Goal: Information Seeking & Learning: Learn about a topic

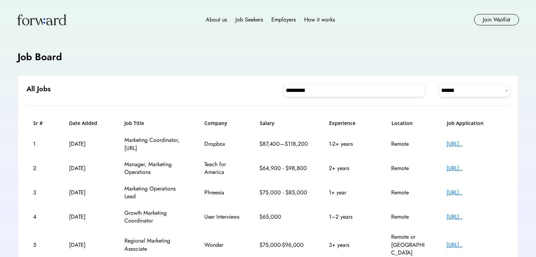
select select "********"
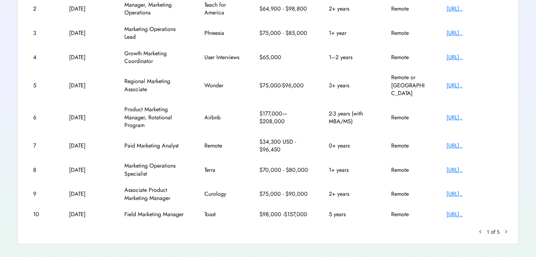
scroll to position [164, 0]
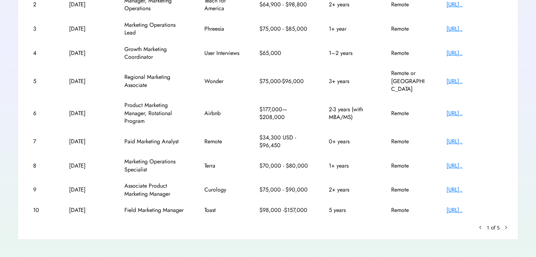
click at [468, 162] on div "[URL].." at bounding box center [475, 166] width 56 height 8
click at [475, 186] on div "[URL].." at bounding box center [475, 190] width 56 height 8
click at [506, 224] on text "chevron_right" at bounding box center [506, 227] width 7 height 7
click at [505, 224] on text "chevron_right" at bounding box center [506, 227] width 7 height 7
click at [483, 224] on text "keyboard_arrow_left" at bounding box center [480, 227] width 7 height 7
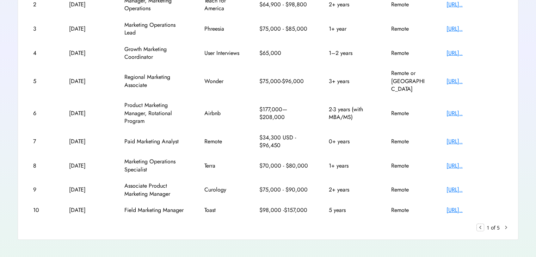
click at [482, 224] on text "keyboard_arrow_left" at bounding box center [480, 227] width 7 height 7
click at [504, 224] on text "chevron_right" at bounding box center [506, 227] width 7 height 7
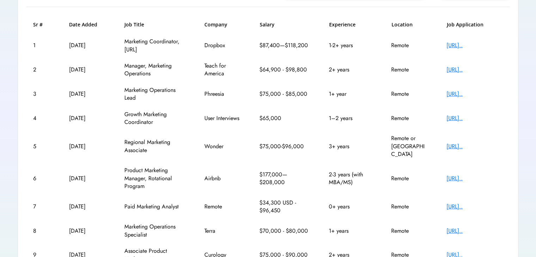
scroll to position [45, 0]
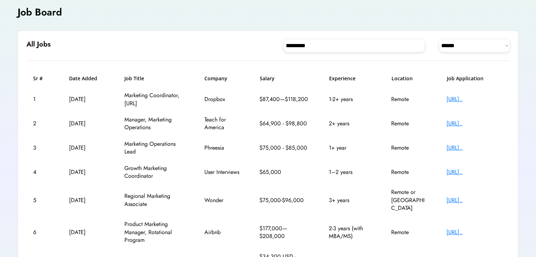
click at [477, 98] on div "[URL].." at bounding box center [475, 100] width 56 height 8
